Goal: Task Accomplishment & Management: Use online tool/utility

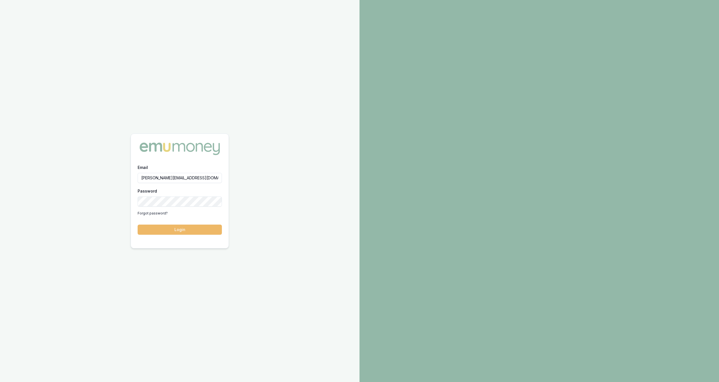
drag, startPoint x: 157, startPoint y: 224, endPoint x: 157, endPoint y: 228, distance: 3.9
click at [157, 224] on form "Email [PERSON_NAME][EMAIL_ADDRESS][DOMAIN_NAME] Password Forgot password? Login" at bounding box center [180, 199] width 84 height 71
click at [156, 230] on button "Login" at bounding box center [180, 229] width 84 height 10
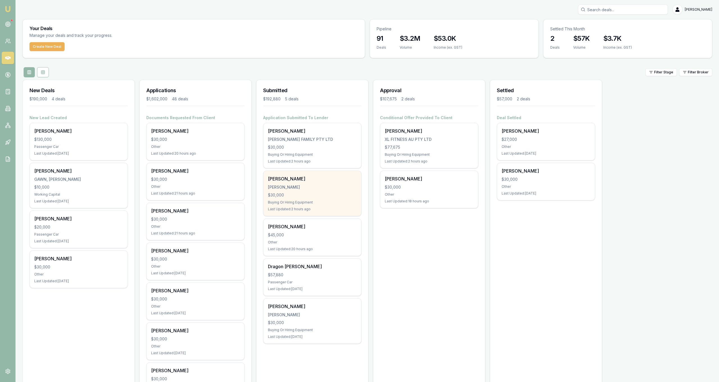
click at [305, 196] on div "$30,000" at bounding box center [312, 195] width 89 height 6
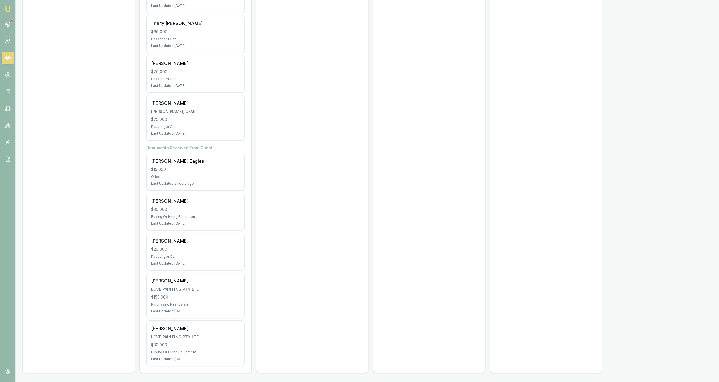
scroll to position [1526, 0]
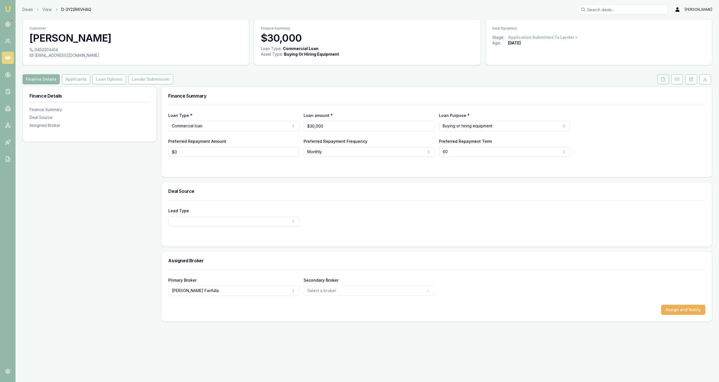
click at [662, 76] on button at bounding box center [663, 79] width 12 height 10
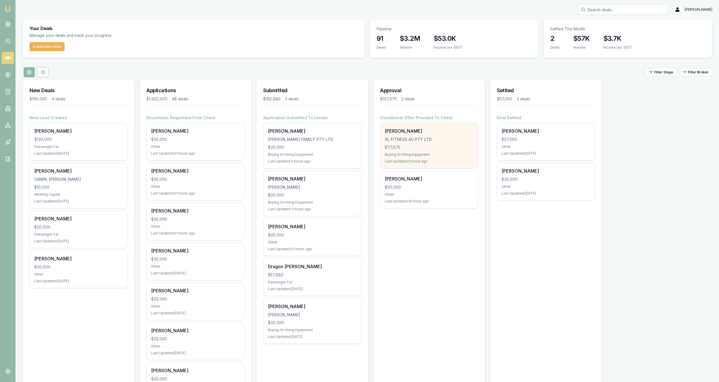
click at [419, 145] on div "$77,675" at bounding box center [429, 147] width 89 height 6
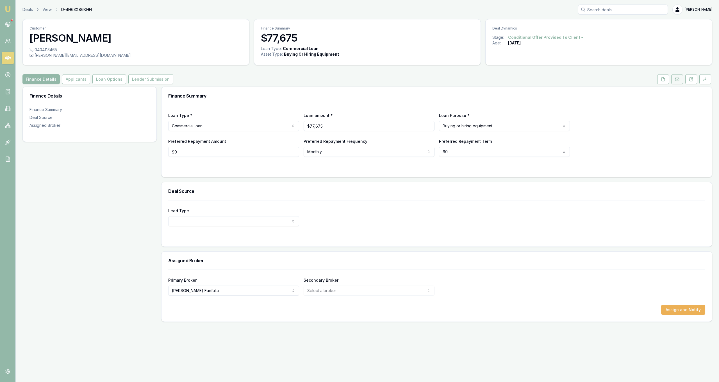
click at [675, 76] on button at bounding box center [677, 79] width 12 height 10
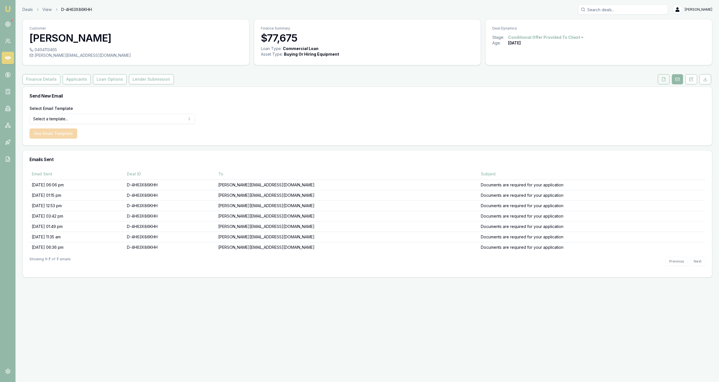
click at [662, 76] on button at bounding box center [664, 79] width 12 height 10
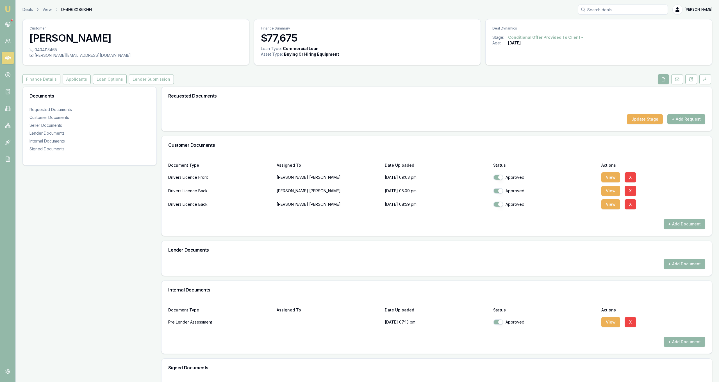
click at [675, 121] on button "+ Add Request" at bounding box center [687, 119] width 38 height 10
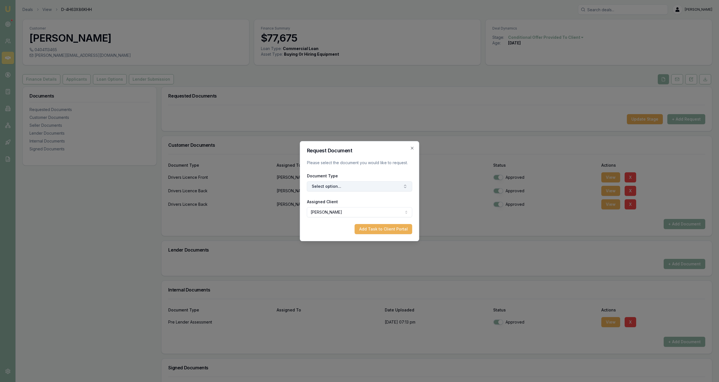
click at [366, 189] on button "Select option..." at bounding box center [359, 186] width 105 height 10
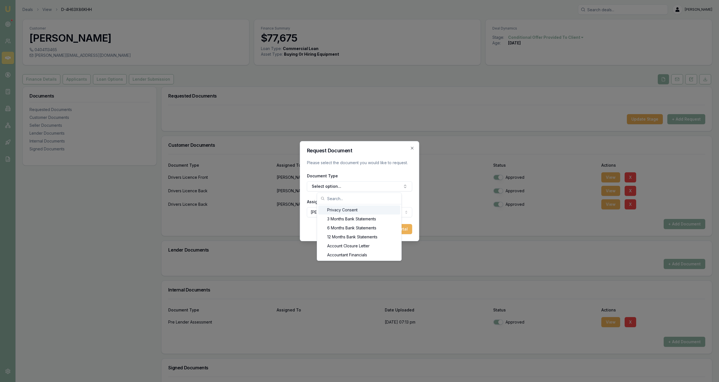
click at [362, 197] on input "text" at bounding box center [362, 198] width 71 height 11
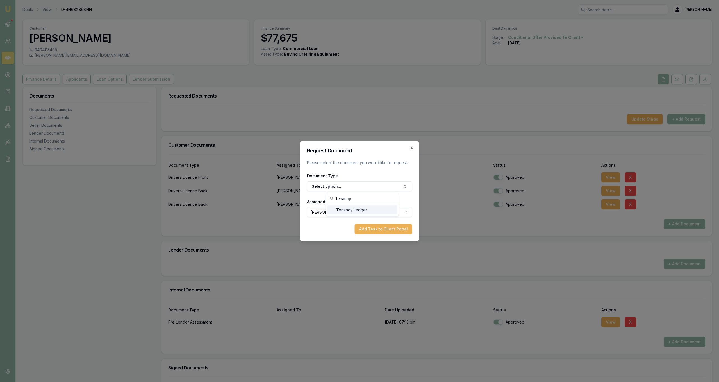
type input "tenancy"
click at [367, 209] on div "Tenancy Ledger" at bounding box center [362, 209] width 70 height 9
click at [373, 234] on div "Request Document Please select the document you would like to request. Document…" at bounding box center [359, 191] width 119 height 100
click at [371, 229] on button "Add Task to Client Portal" at bounding box center [384, 229] width 58 height 10
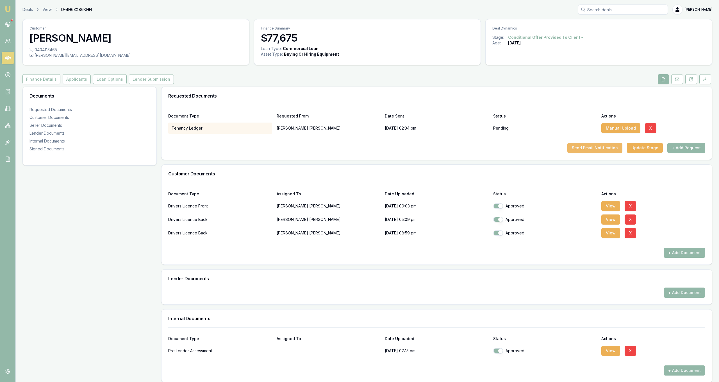
click at [614, 148] on button "Send Email Notification" at bounding box center [595, 148] width 55 height 10
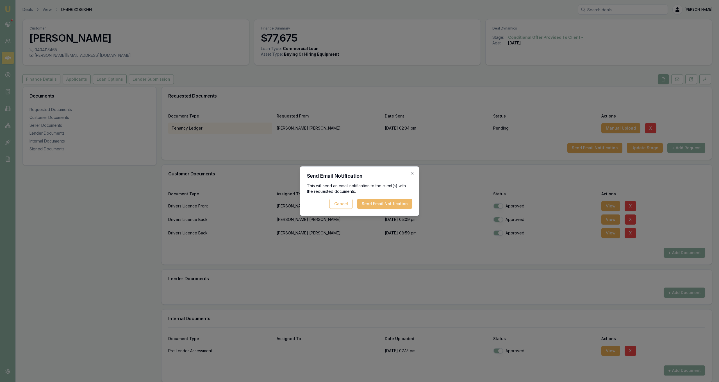
click at [407, 206] on button "Send Email Notification" at bounding box center [384, 204] width 55 height 10
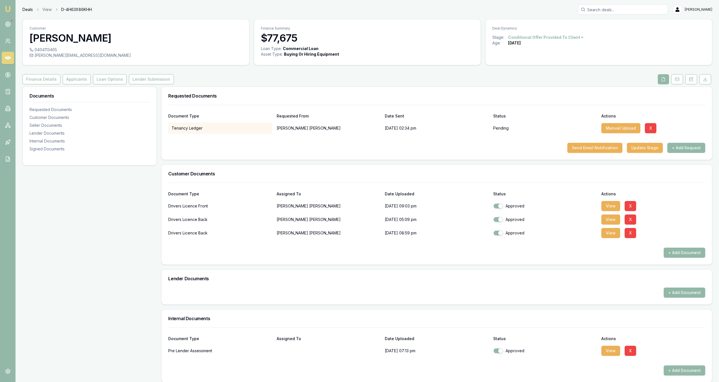
click at [28, 10] on link "Deals" at bounding box center [27, 10] width 10 height 6
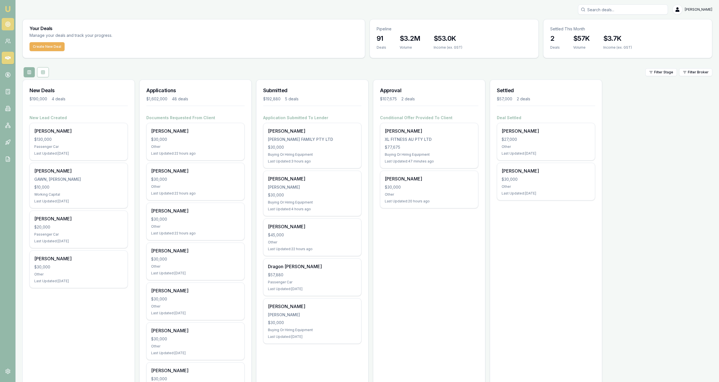
click at [4, 26] on link at bounding box center [8, 24] width 12 height 12
